Goal: Task Accomplishment & Management: Use online tool/utility

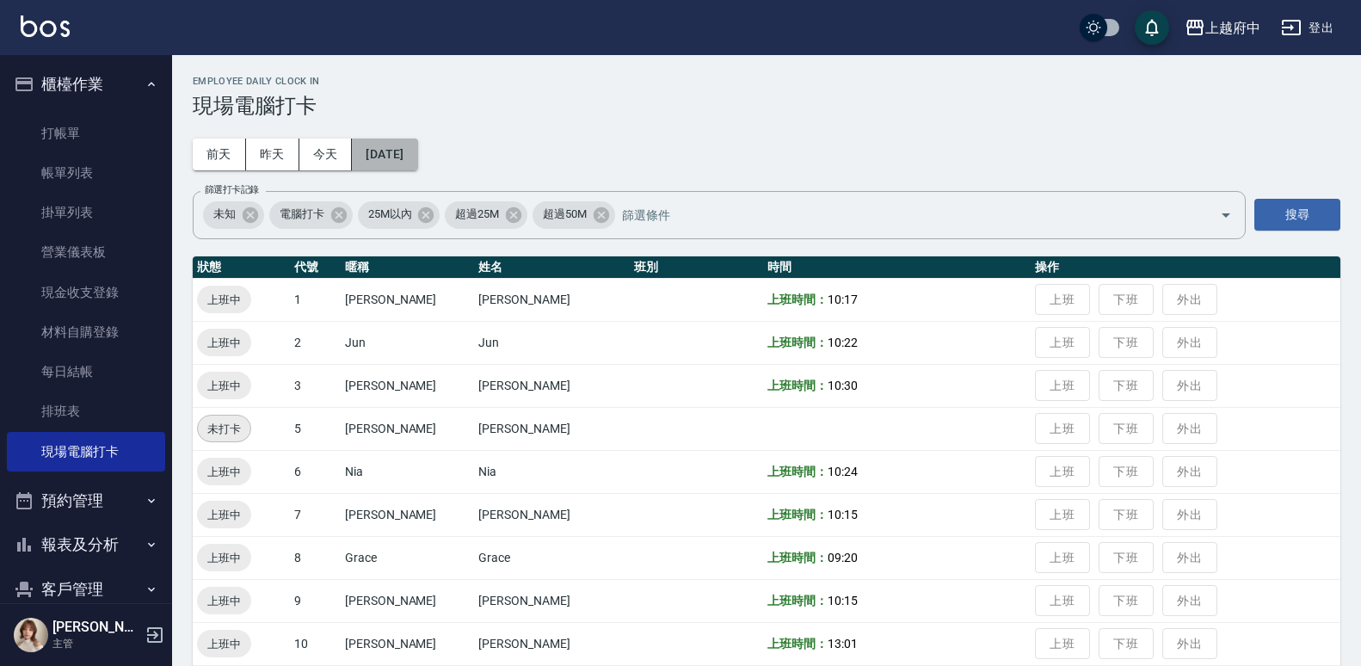
click at [392, 149] on button "[DATE]" at bounding box center [384, 154] width 65 height 32
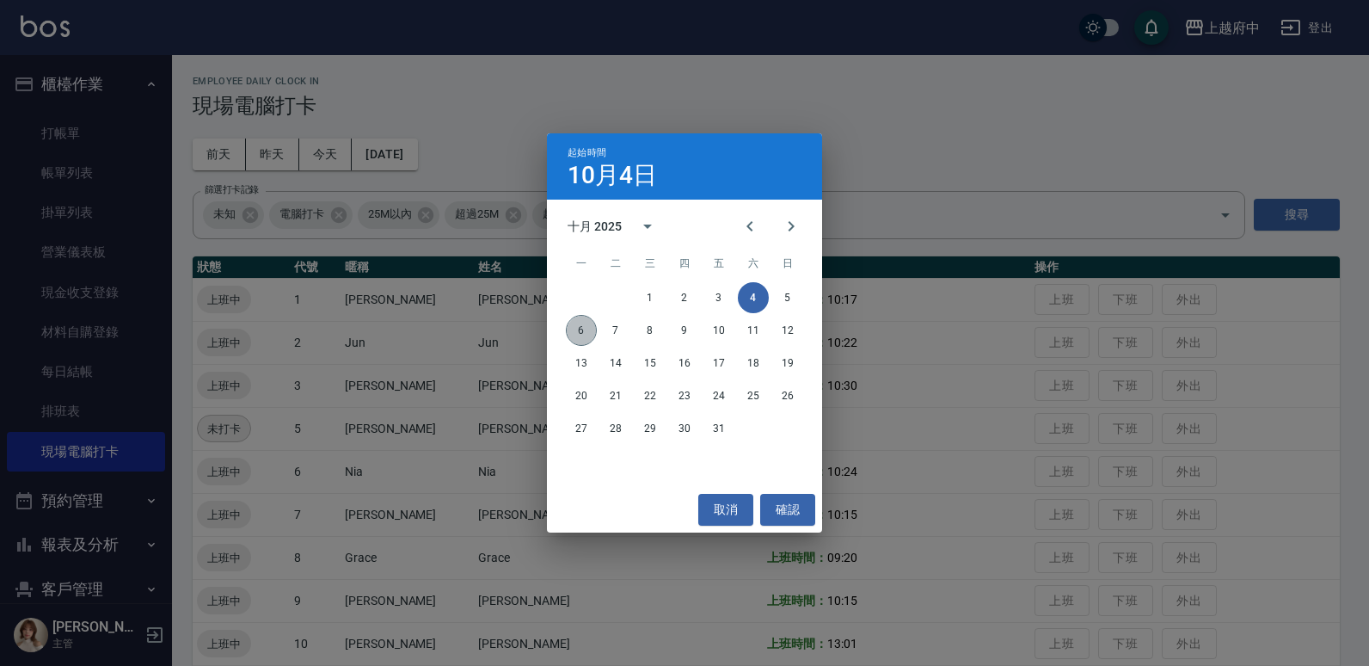
click at [582, 327] on button "6" at bounding box center [581, 330] width 31 height 31
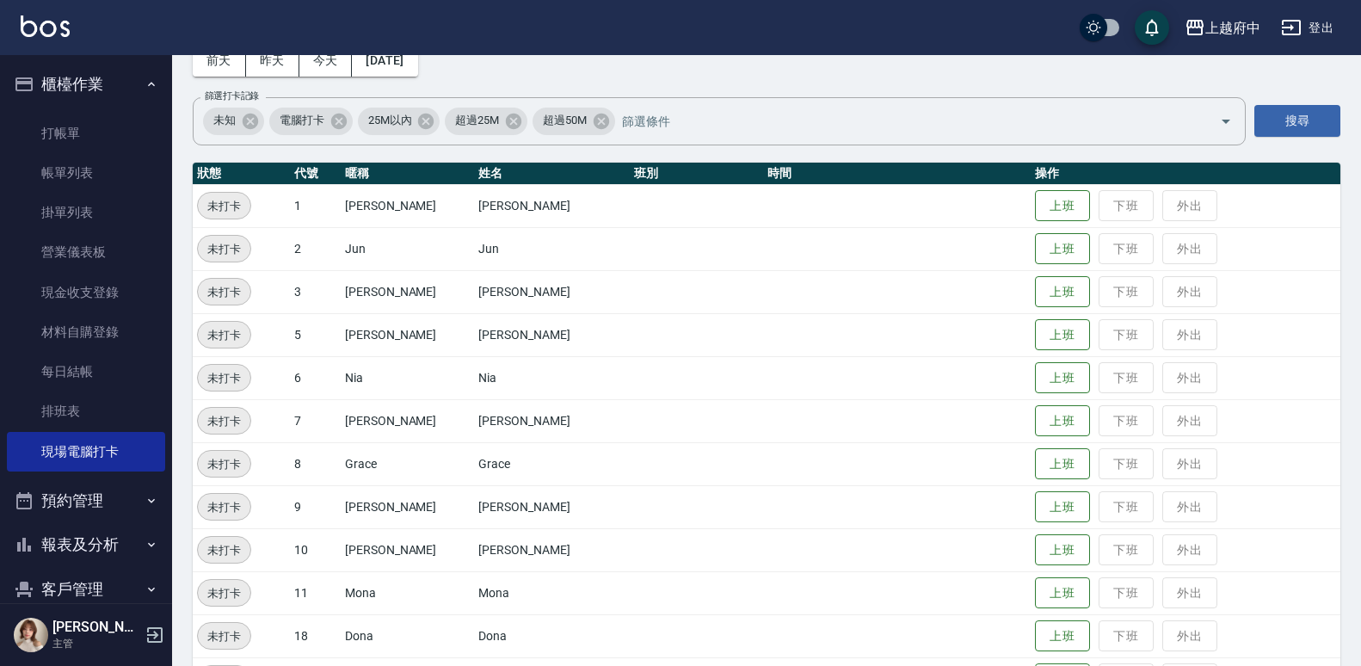
scroll to position [258, 0]
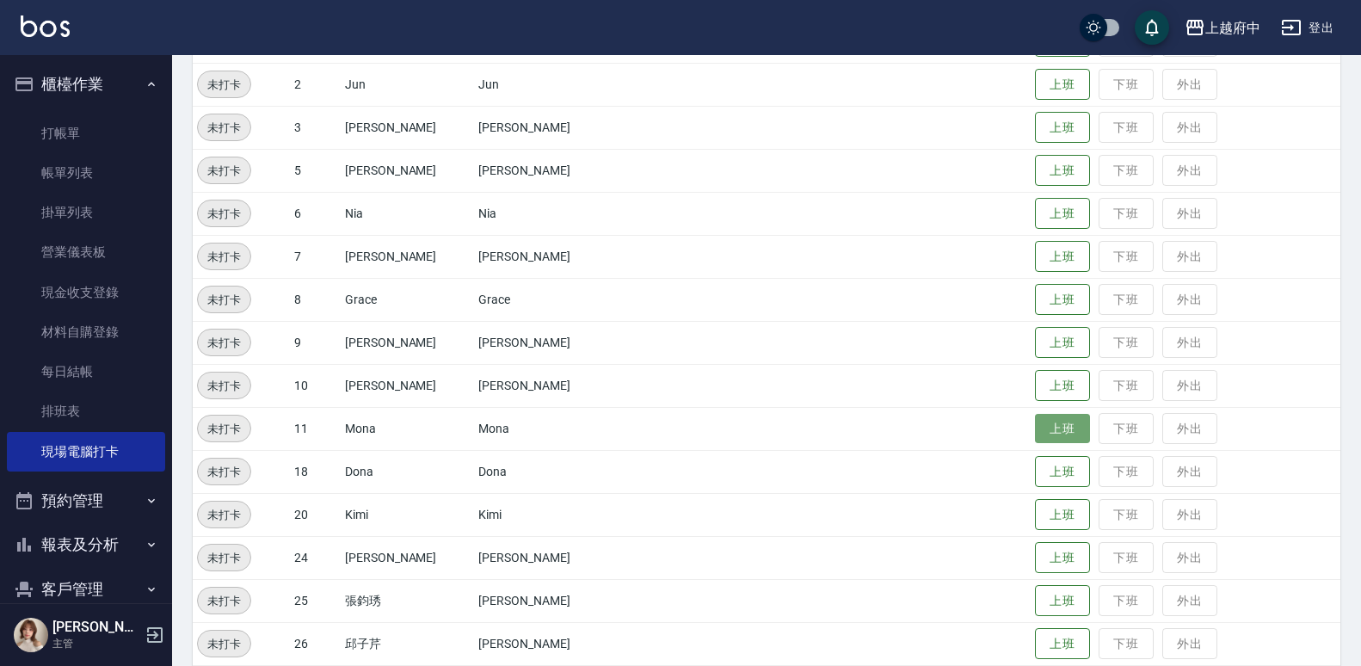
click at [1045, 434] on button "上班" at bounding box center [1062, 429] width 55 height 30
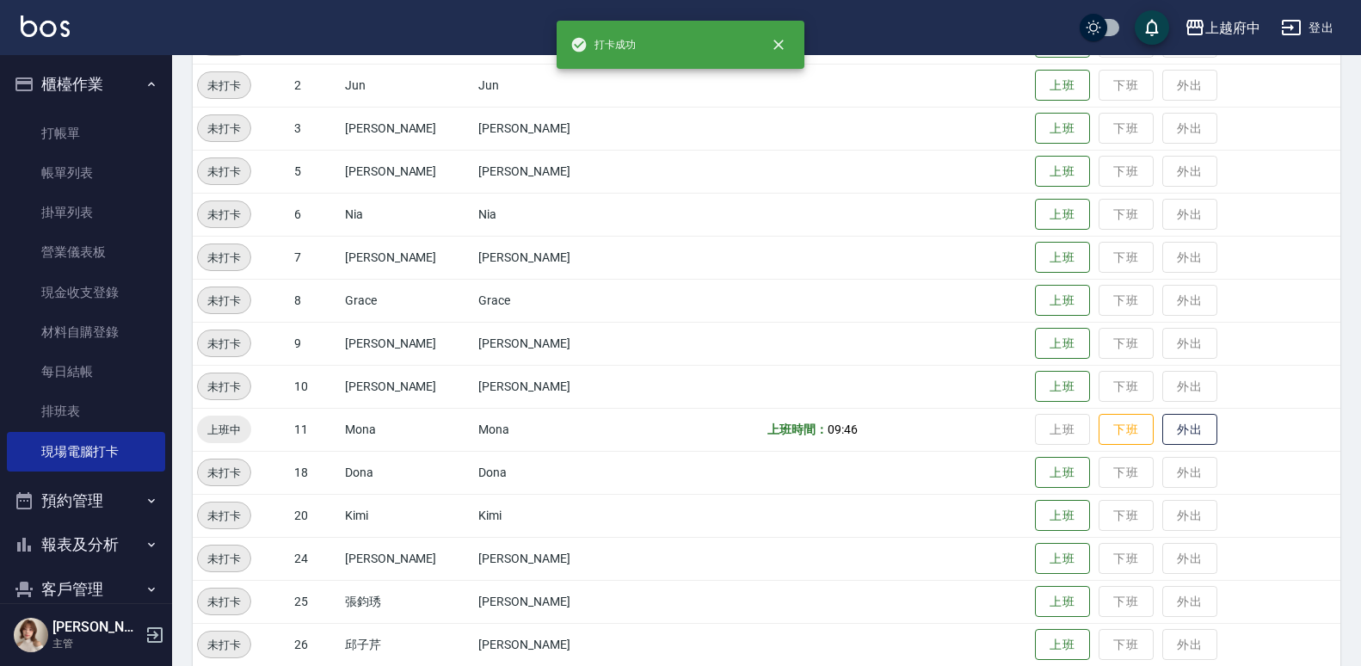
scroll to position [0, 0]
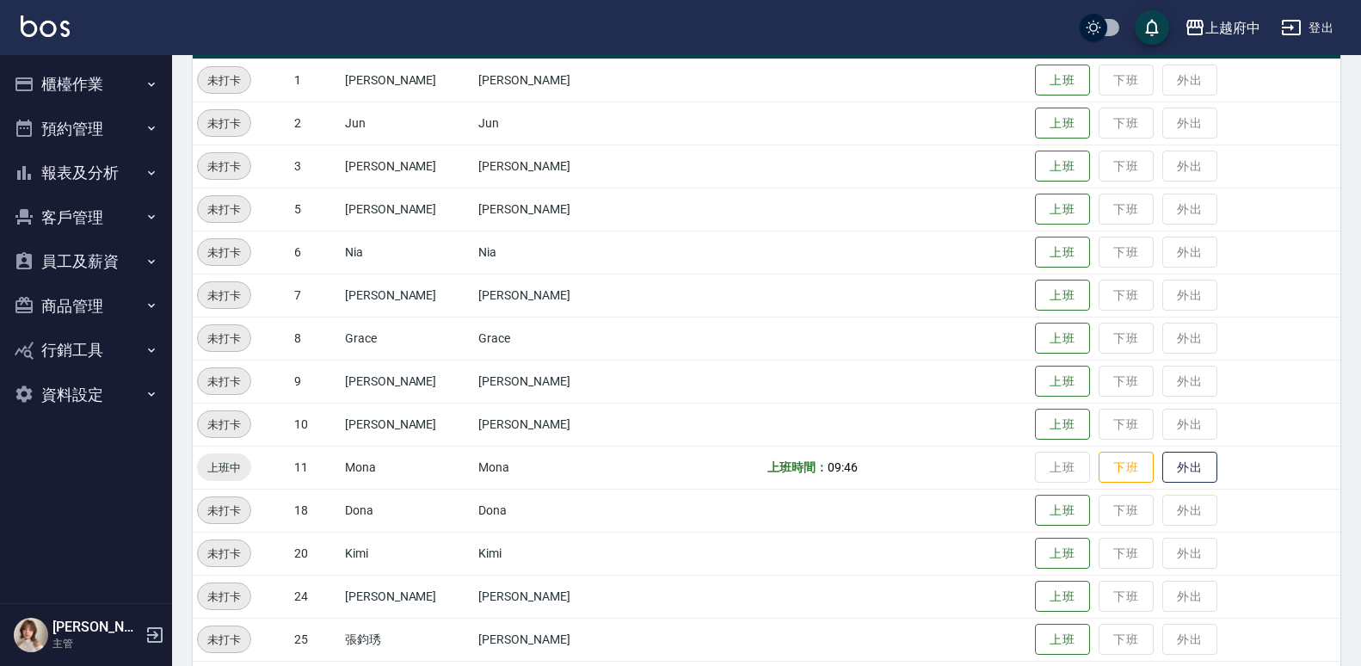
scroll to position [451, 0]
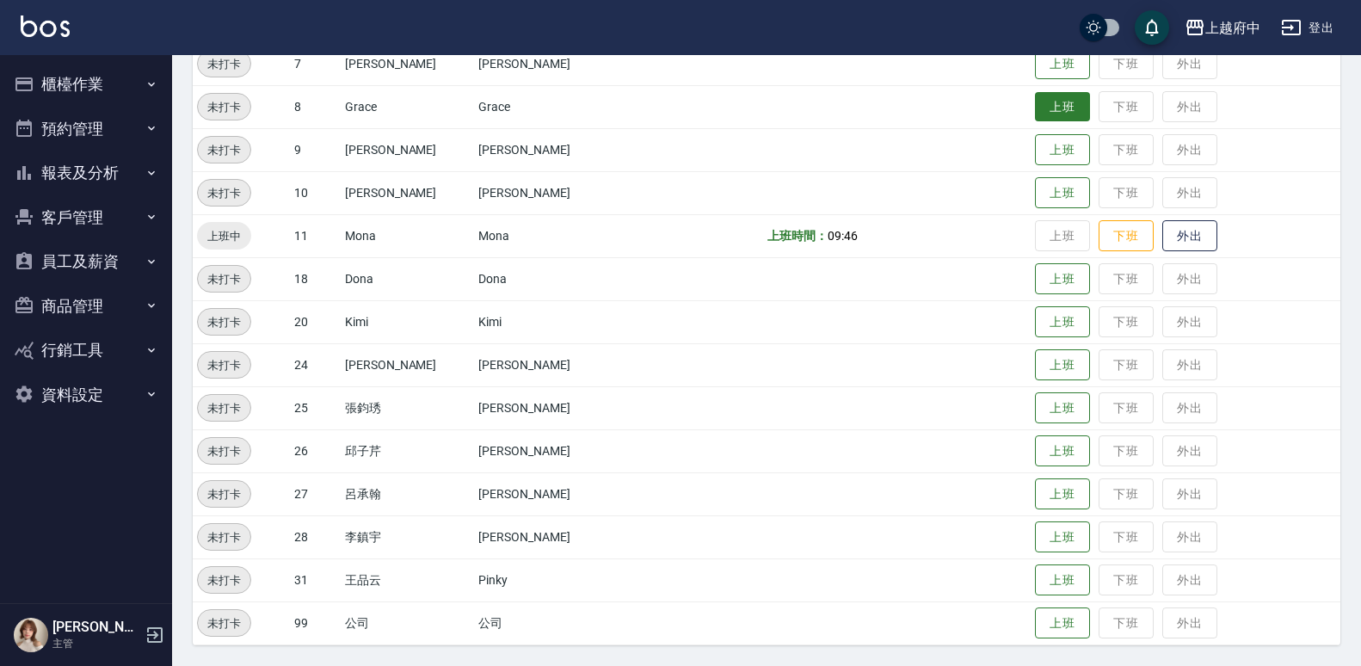
click at [1035, 117] on button "上班" at bounding box center [1062, 107] width 55 height 30
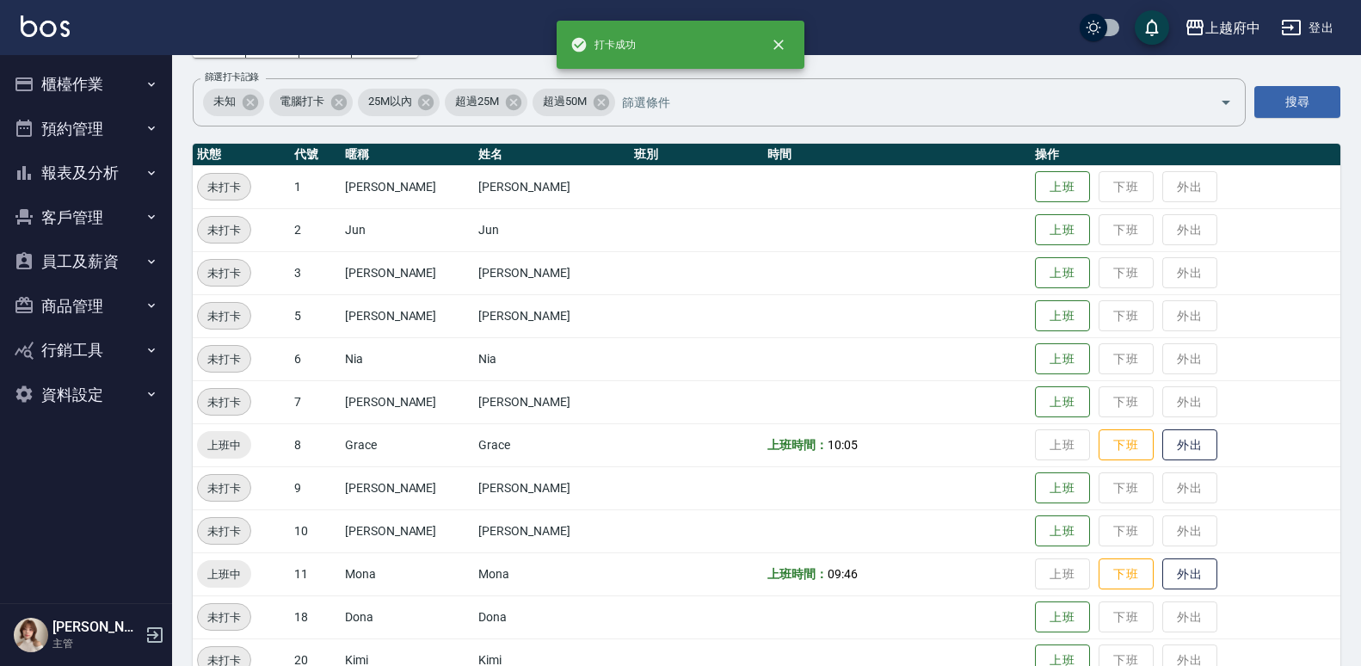
scroll to position [107, 0]
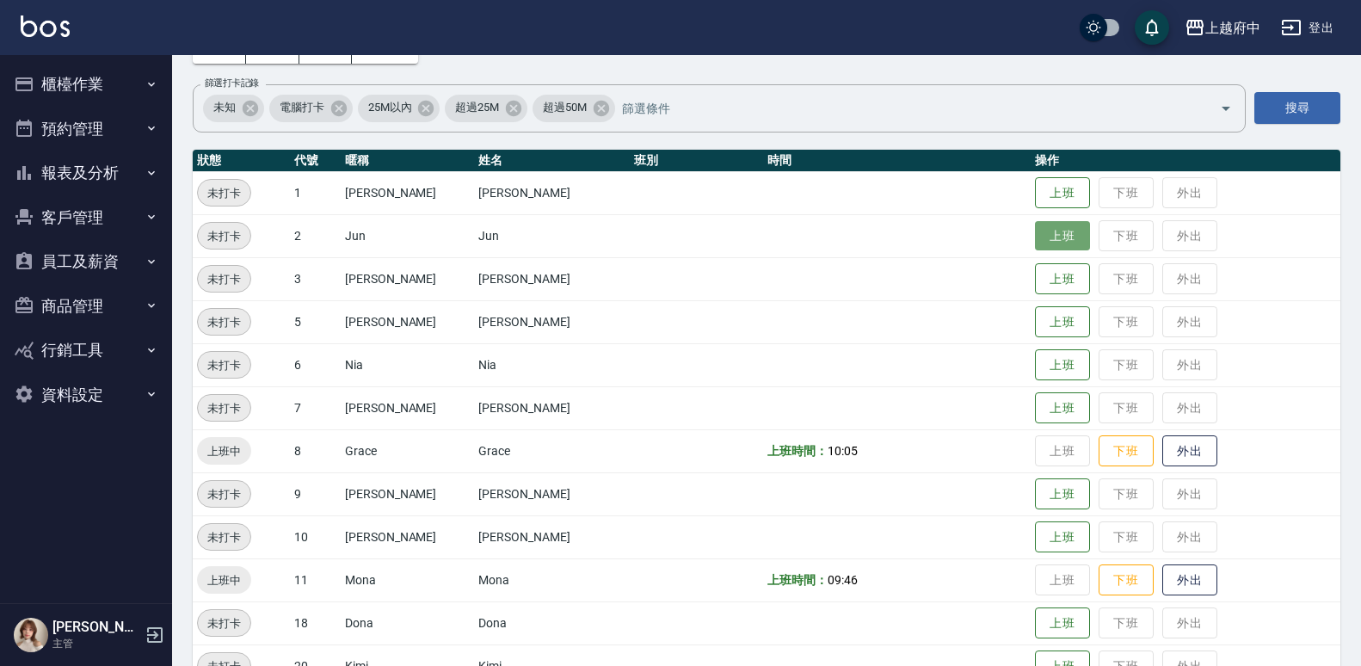
click at [1039, 241] on button "上班" at bounding box center [1062, 236] width 55 height 30
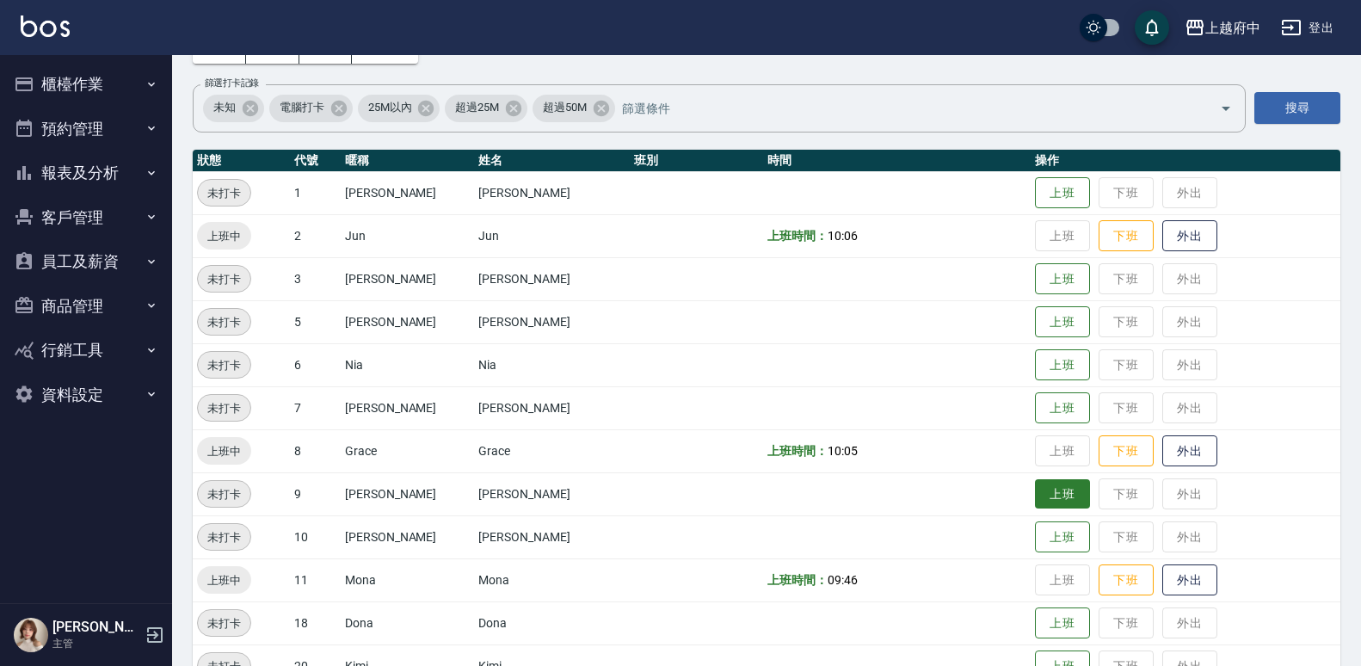
click at [1051, 489] on button "上班" at bounding box center [1062, 494] width 55 height 30
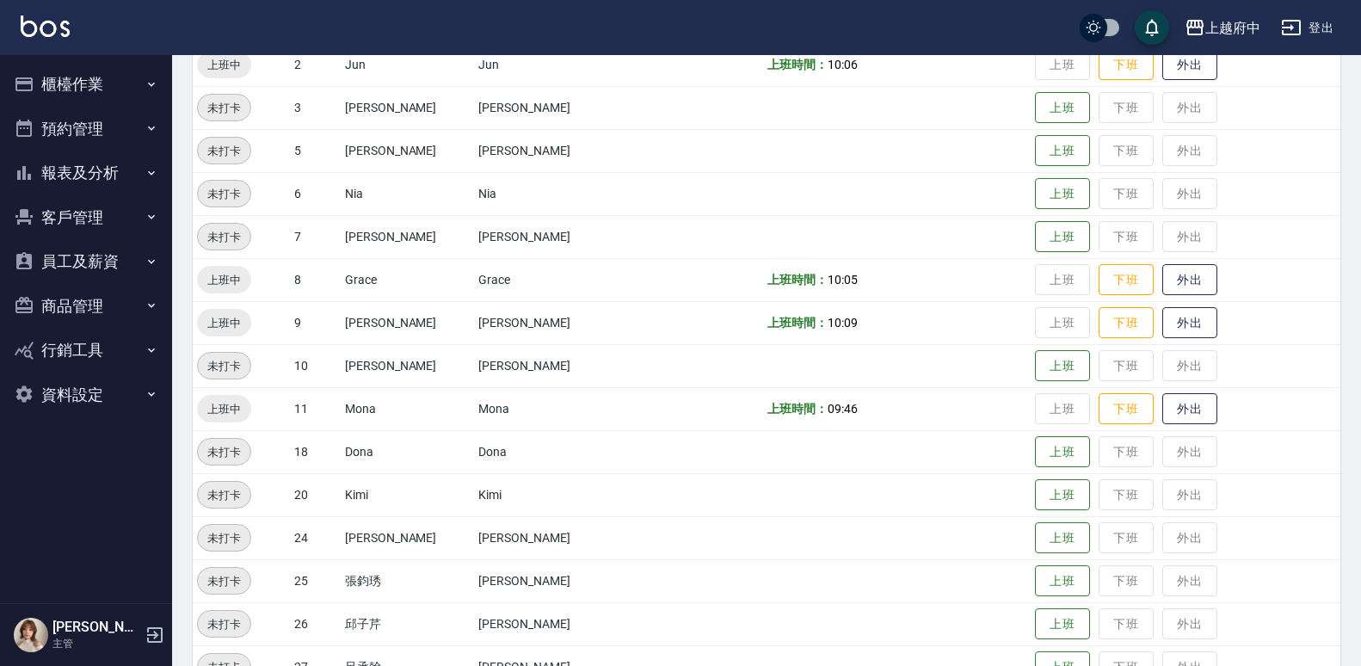
scroll to position [279, 0]
click at [1035, 550] on button "上班" at bounding box center [1062, 537] width 55 height 30
click at [1040, 483] on button "上班" at bounding box center [1062, 494] width 55 height 30
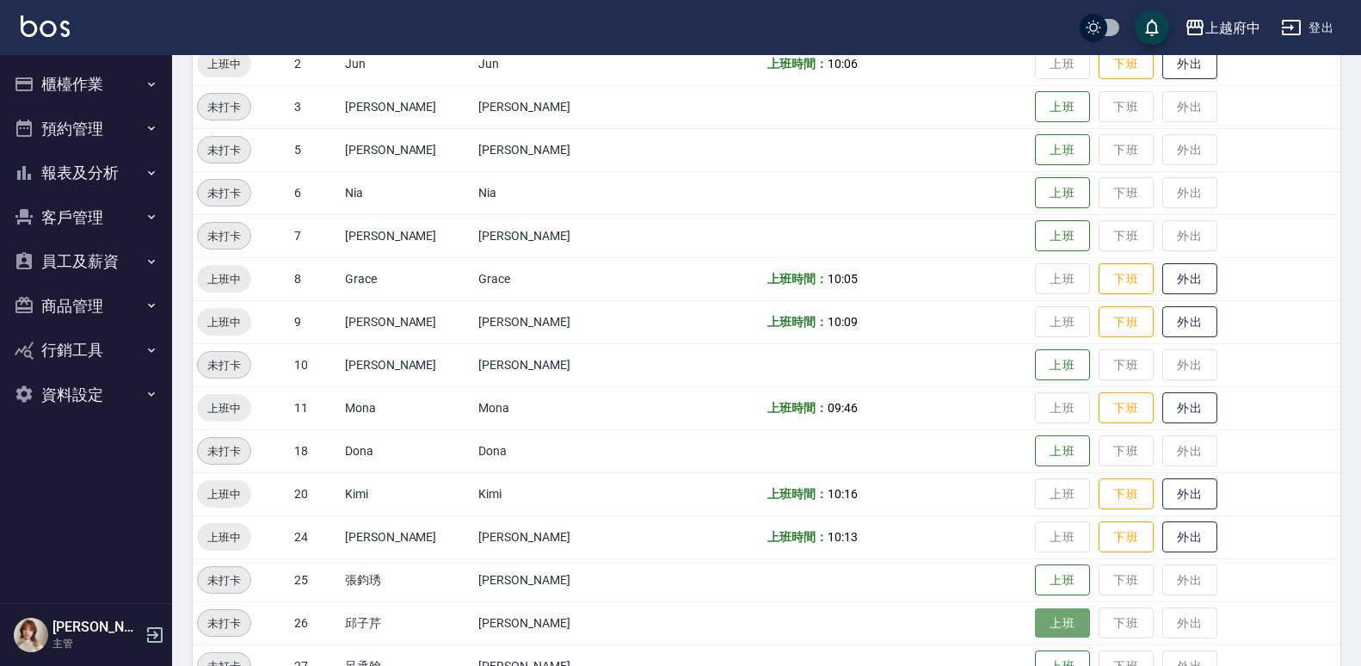
click at [1055, 610] on button "上班" at bounding box center [1062, 623] width 55 height 30
